Goal: Information Seeking & Learning: Find specific page/section

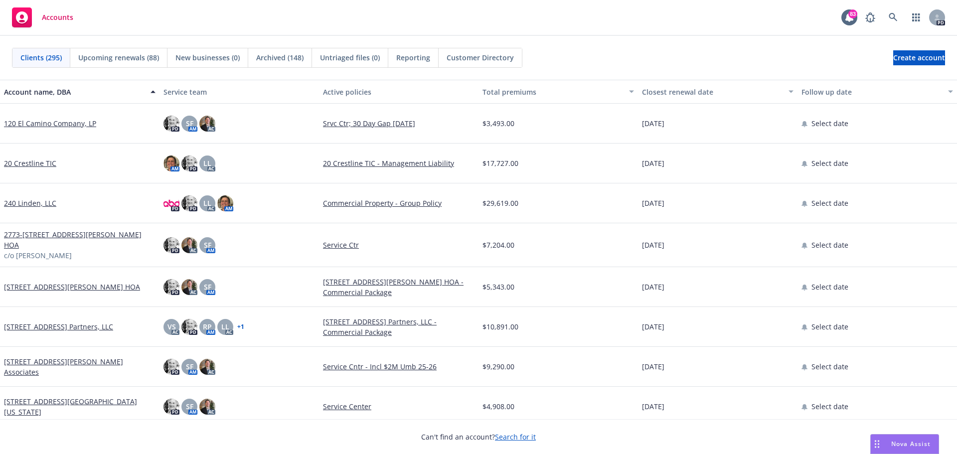
drag, startPoint x: 904, startPoint y: 442, endPoint x: 895, endPoint y: 442, distance: 10.0
click at [903, 442] on span "Nova Assist" at bounding box center [911, 444] width 39 height 8
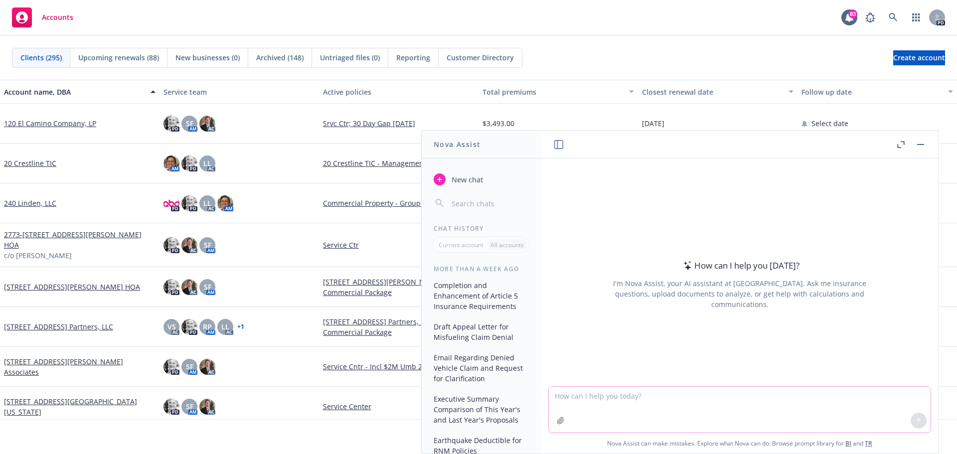
click at [573, 416] on textarea at bounding box center [740, 410] width 382 height 46
type textarea "Please rewrite with clarity."
click at [559, 409] on div at bounding box center [561, 421] width 24 height 24
click at [560, 422] on icon "button" at bounding box center [561, 421] width 8 height 8
click at [655, 396] on textarea "Please rewrite with clarity." at bounding box center [740, 409] width 382 height 47
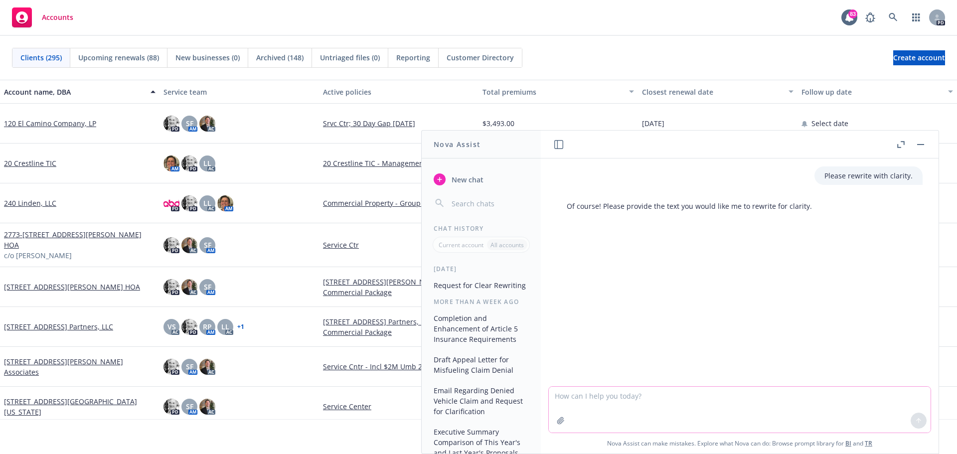
paste textarea "[PERSON_NAME], Good news on the Penske insurance and I agree we hope their esti…"
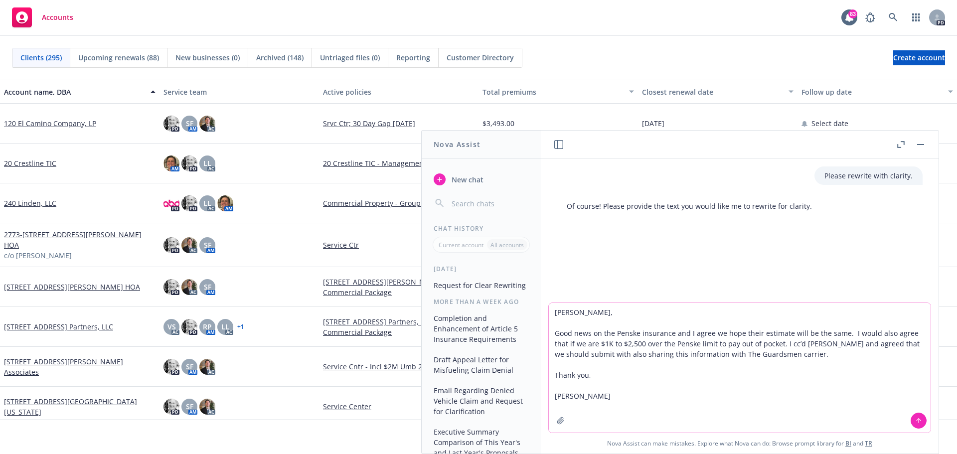
type textarea "[PERSON_NAME], Good news on the Penske insurance and I agree we hope their esti…"
click at [915, 420] on icon at bounding box center [918, 420] width 7 height 7
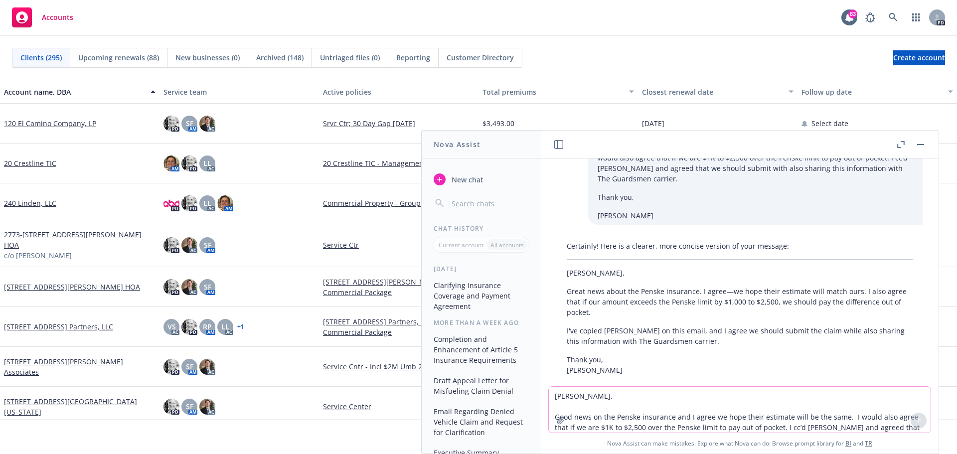
scroll to position [125, 0]
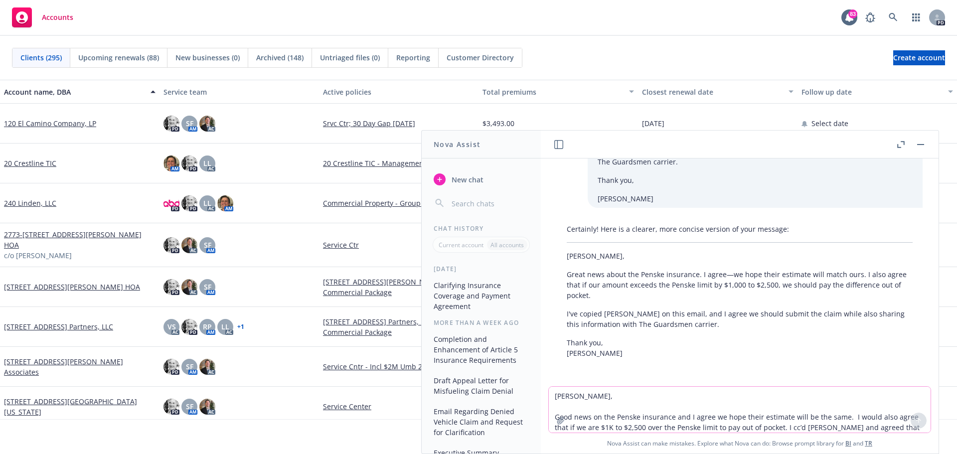
click at [557, 400] on textarea "[PERSON_NAME], Good news on the Penske insurance and I agree we hope their esti…" at bounding box center [740, 410] width 382 height 46
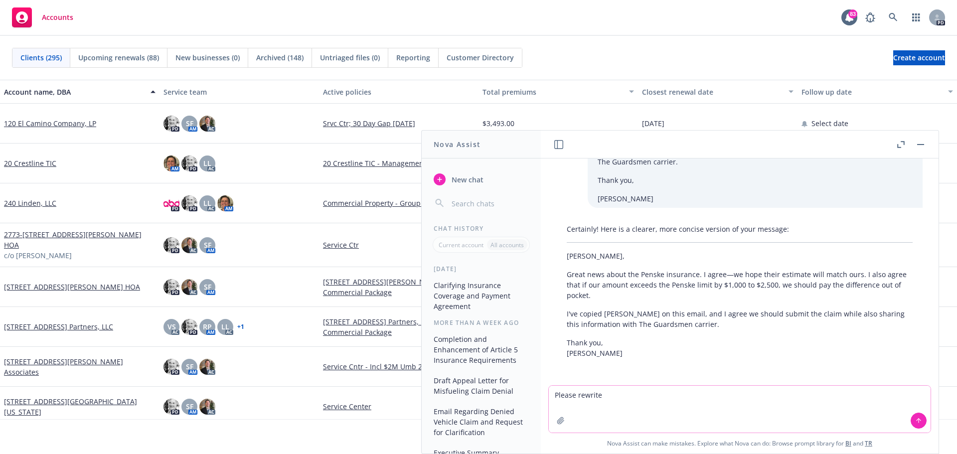
type textarea "Please rewrite"
click at [919, 420] on button at bounding box center [919, 421] width 16 height 16
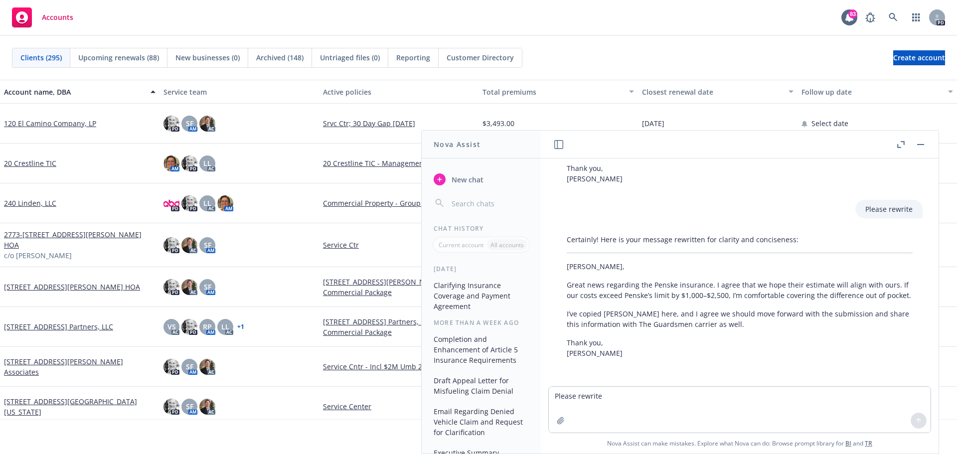
scroll to position [310, 0]
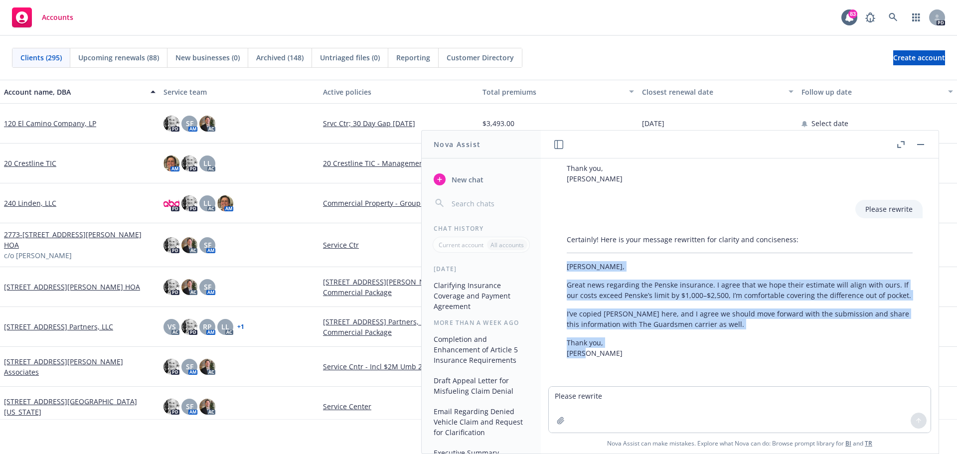
drag, startPoint x: 563, startPoint y: 254, endPoint x: 598, endPoint y: 355, distance: 106.8
click at [598, 355] on div "Certainly! Here is your message rewritten for clarity and conciseness: [PERSON_…" at bounding box center [740, 296] width 366 height 132
copy div "[PERSON_NAME], Great news regarding the Penske insurance. I agree that we hope …"
drag, startPoint x: 822, startPoint y: 370, endPoint x: 830, endPoint y: 387, distance: 18.5
click at [822, 370] on div "Please rewrite with clarity. Of course! Please provide the text you would like …" at bounding box center [740, 273] width 398 height 228
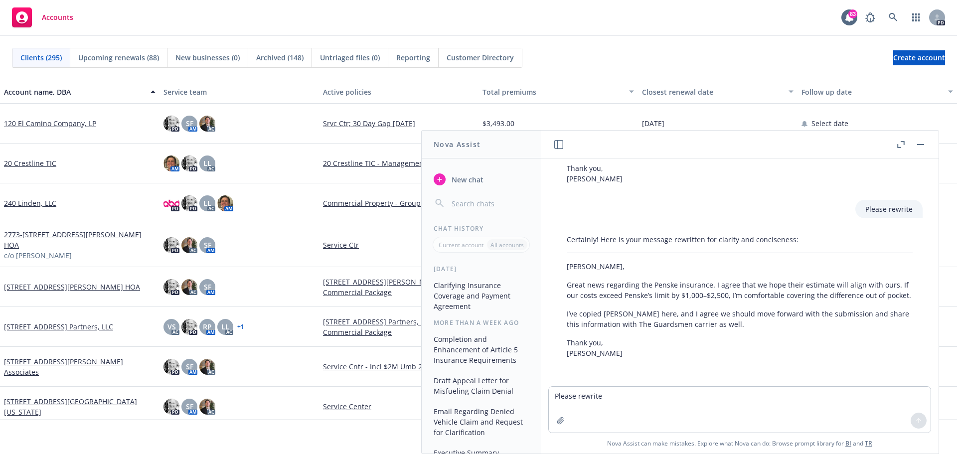
click at [917, 421] on div at bounding box center [919, 421] width 24 height 24
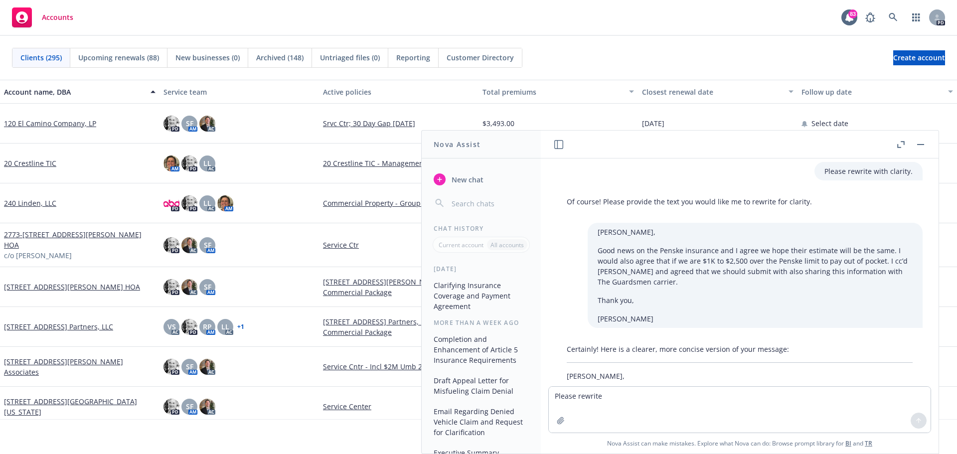
scroll to position [0, 0]
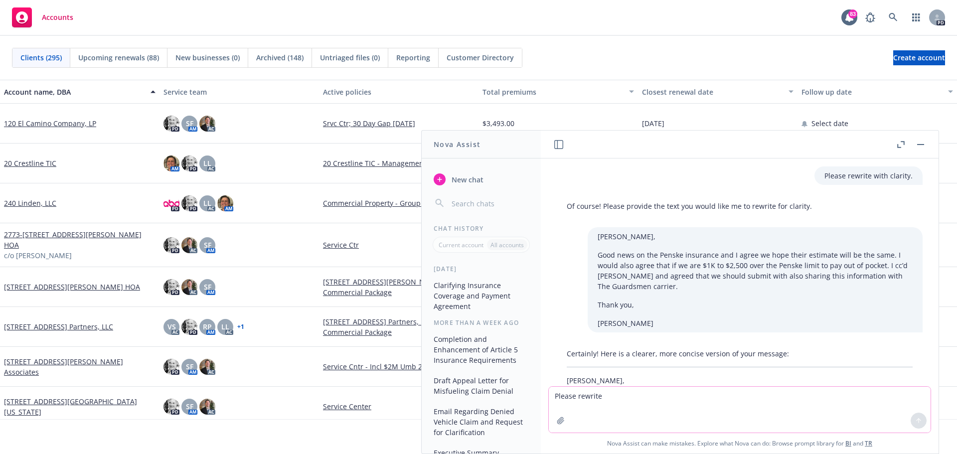
click at [554, 396] on textarea "Please rewrite" at bounding box center [740, 410] width 382 height 46
type textarea "Please rewrite"
drag, startPoint x: 608, startPoint y: 399, endPoint x: 611, endPoint y: 394, distance: 5.8
click at [608, 397] on textarea "Please rewrite" at bounding box center [740, 409] width 382 height 47
paste textarea "[PERSON_NAME], I understand that [PERSON_NAME] may not be able to make the next…"
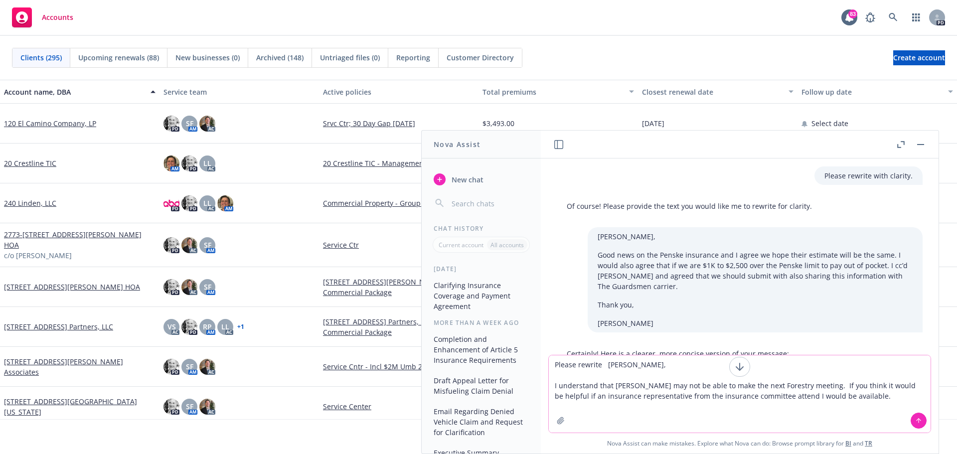
type textarea "Please rewrite [PERSON_NAME], I understand that [PERSON_NAME] may not be able t…"
click at [915, 419] on icon at bounding box center [918, 420] width 7 height 7
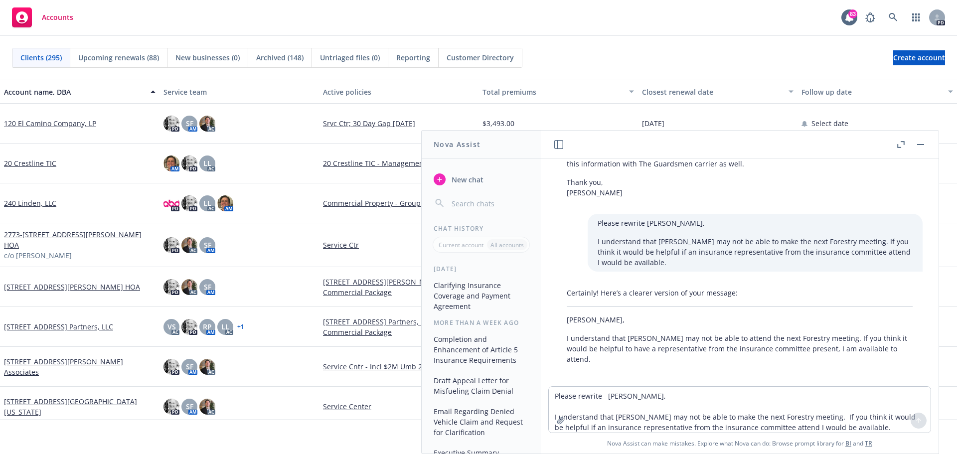
scroll to position [466, 0]
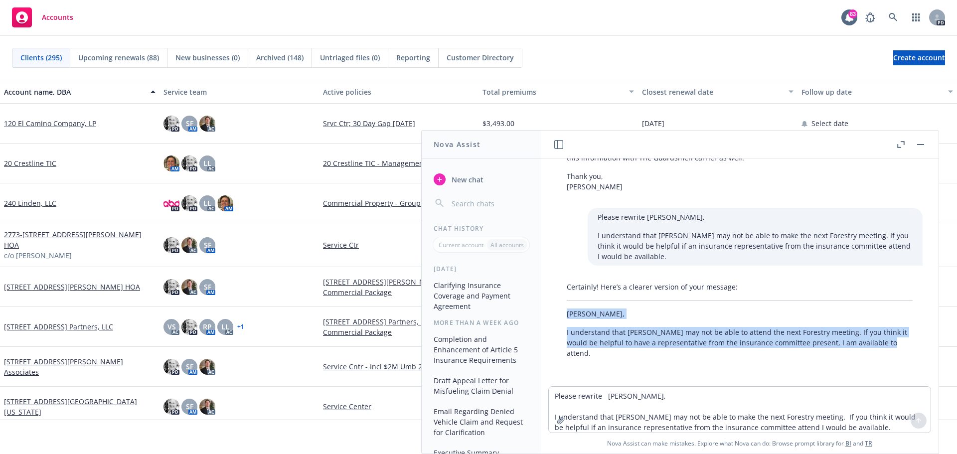
drag, startPoint x: 564, startPoint y: 318, endPoint x: 890, endPoint y: 356, distance: 327.7
click at [890, 356] on div "Certainly! Here’s a clearer version of your message: [PERSON_NAME], I understan…" at bounding box center [740, 320] width 366 height 85
copy div "[PERSON_NAME], I understand that [PERSON_NAME] may not be able to attend the ne…"
click at [229, 10] on div "Accounts 83 PD" at bounding box center [478, 18] width 957 height 36
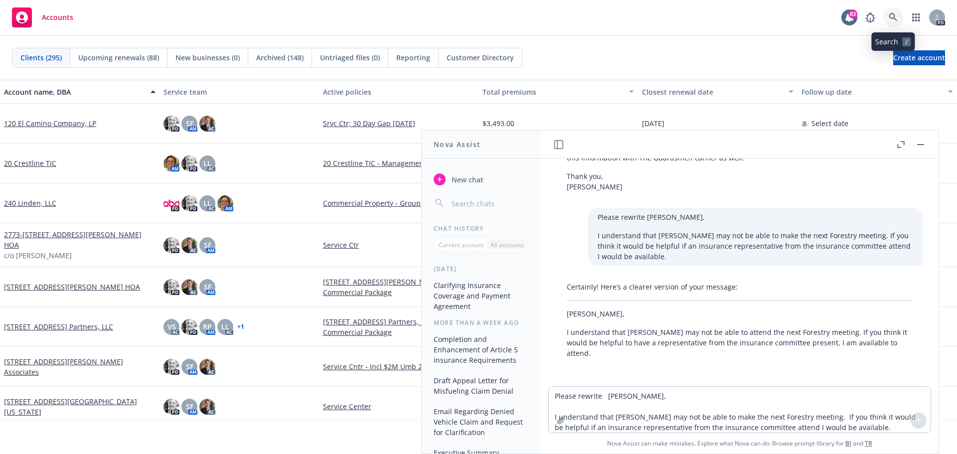
click at [891, 17] on icon at bounding box center [893, 17] width 9 height 9
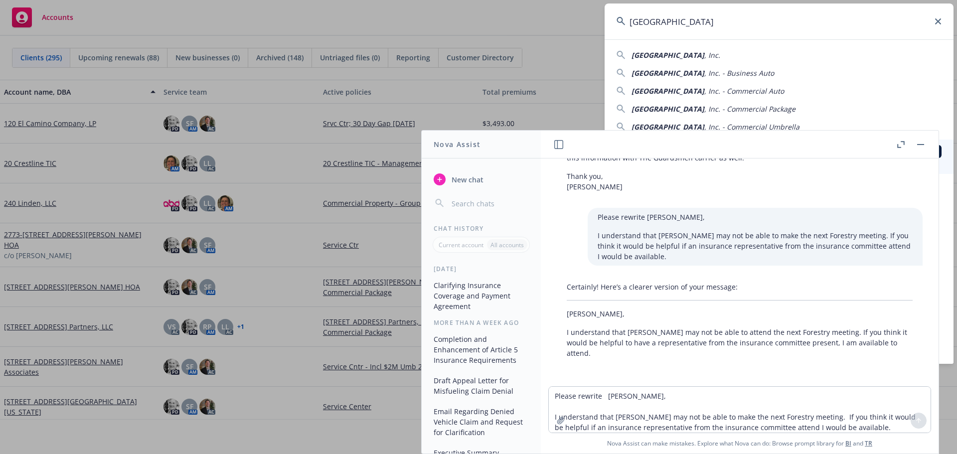
click at [654, 58] on span "[GEOGRAPHIC_DATA]" at bounding box center [668, 54] width 73 height 9
type input "Italian Cemetery, Inc."
click at [678, 26] on input "Italian Cemetery, Inc." at bounding box center [779, 21] width 349 height 36
click at [922, 144] on icon "button" at bounding box center [920, 144] width 7 height 1
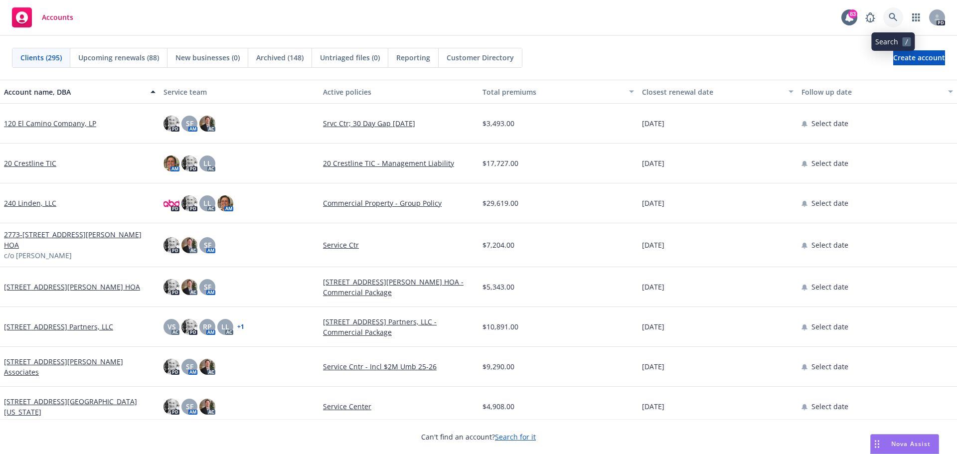
click at [892, 17] on icon at bounding box center [893, 17] width 9 height 9
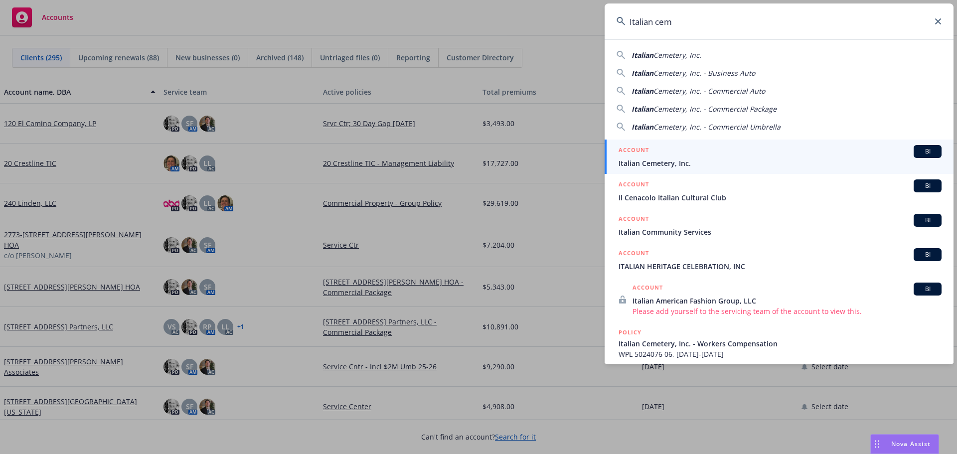
click at [684, 109] on span "Cemetery, Inc. - Commercial Package" at bounding box center [715, 108] width 123 height 9
type input "Italian Cemetery, Inc. - Commercial Package"
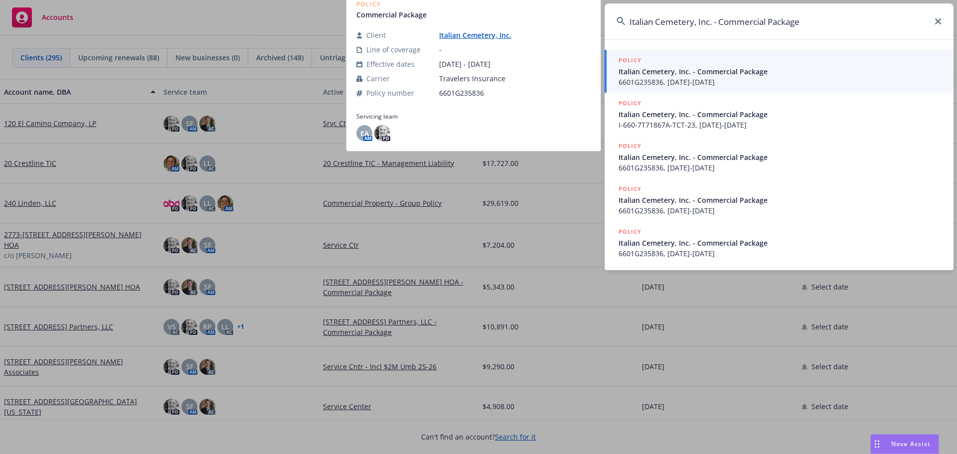
click at [641, 77] on span "6601G235836, [DATE]-[DATE]" at bounding box center [780, 82] width 323 height 10
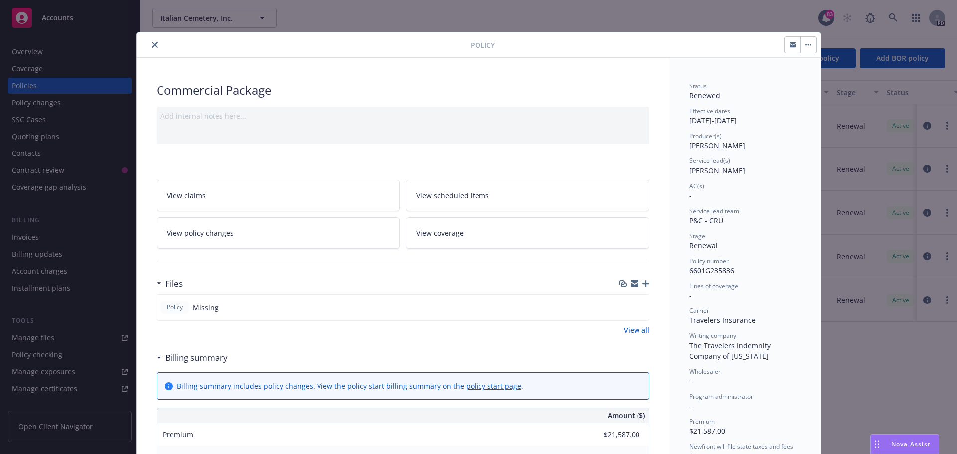
click at [152, 45] on icon "close" at bounding box center [155, 45] width 6 height 6
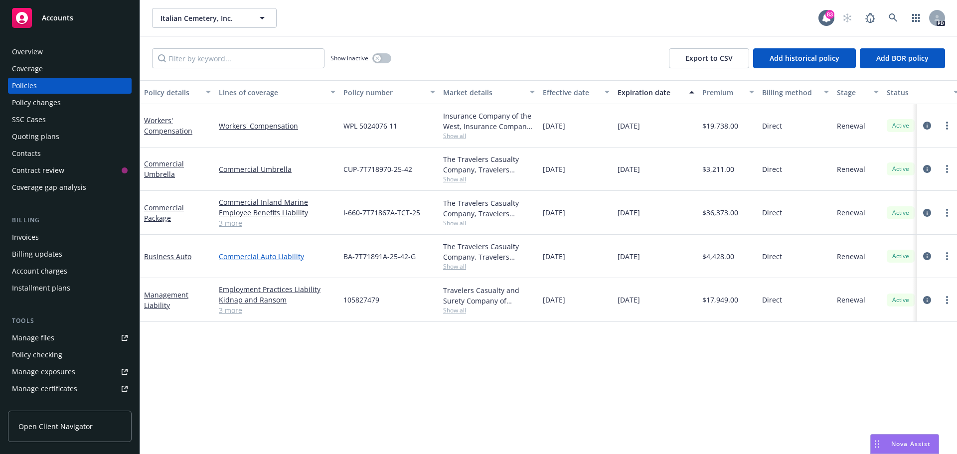
click at [275, 256] on link "Commercial Auto Liability" at bounding box center [277, 256] width 117 height 10
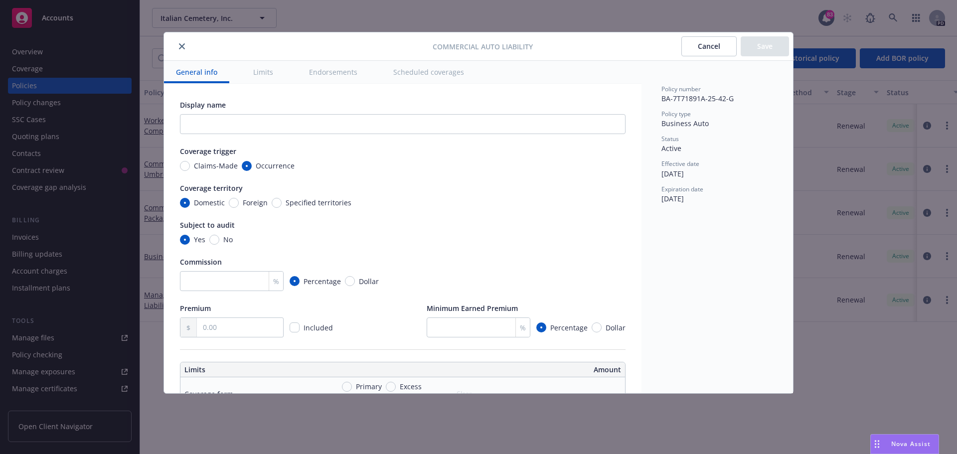
drag, startPoint x: 178, startPoint y: 46, endPoint x: 214, endPoint y: 121, distance: 83.6
click at [178, 45] on button "close" at bounding box center [182, 46] width 12 height 12
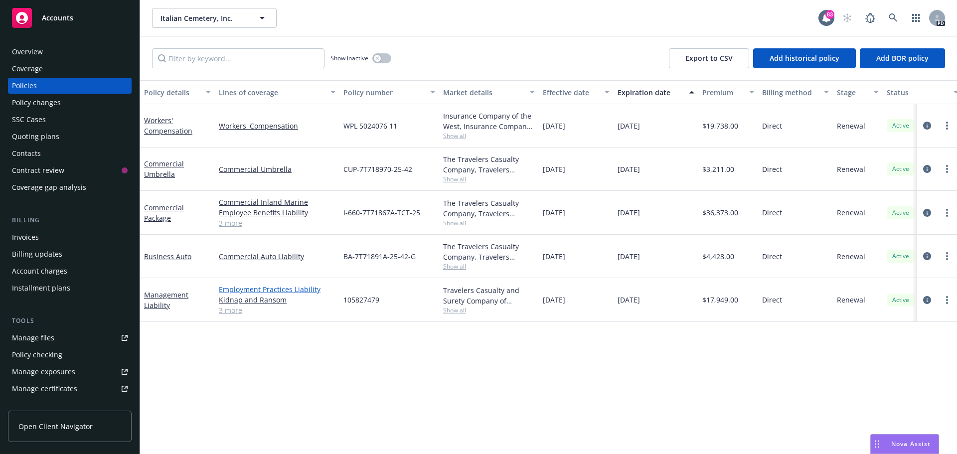
click at [269, 292] on link "Employment Practices Liability" at bounding box center [277, 289] width 117 height 10
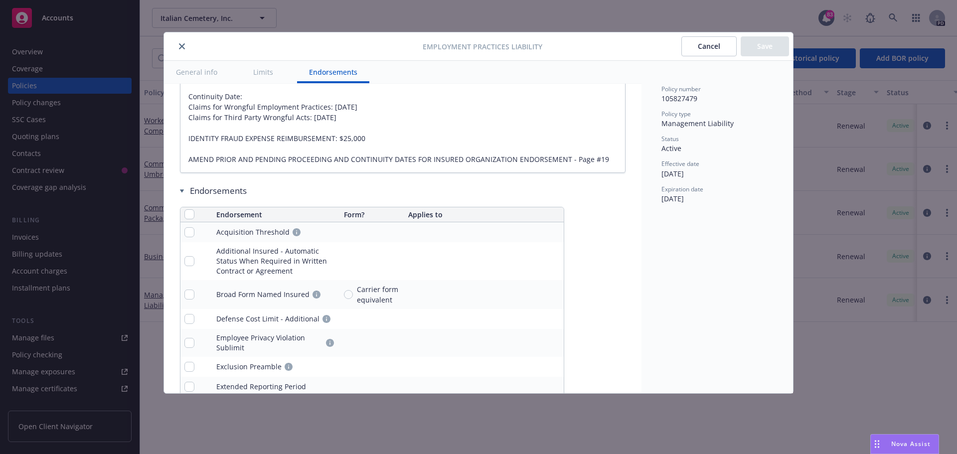
scroll to position [1147, 0]
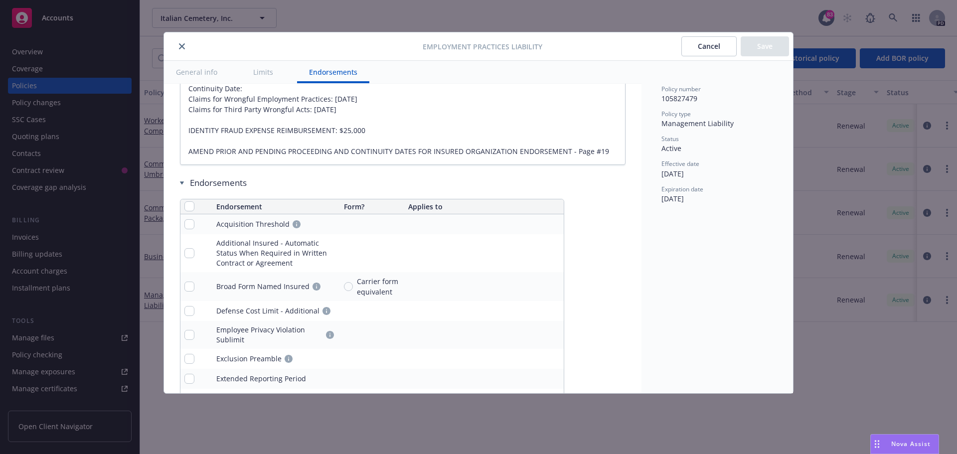
type textarea "x"
drag, startPoint x: 182, startPoint y: 47, endPoint x: 179, endPoint y: 38, distance: 9.4
click at [183, 33] on div "Employment Practices Liability Cancel Save" at bounding box center [478, 46] width 629 height 28
click at [181, 48] on icon "close" at bounding box center [182, 46] width 6 height 6
